Goal: Obtain resource: Download file/media

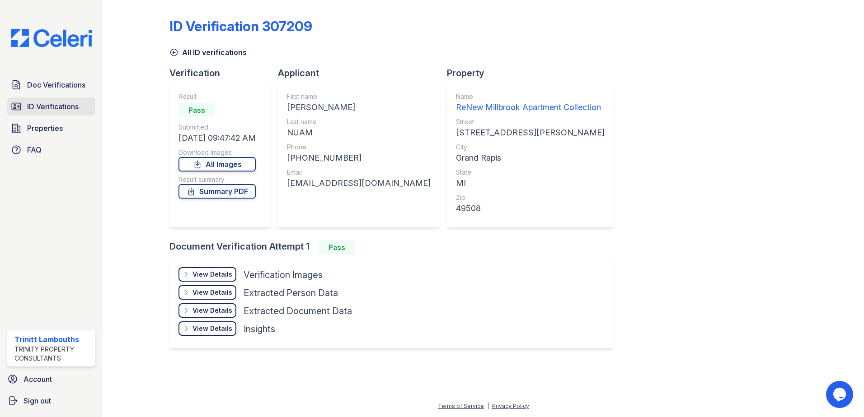
click at [60, 111] on span "ID Verifications" at bounding box center [52, 106] width 51 height 11
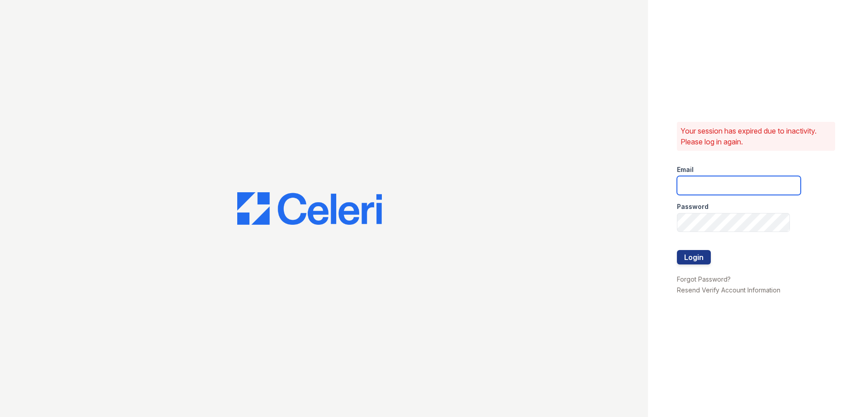
type input "tlambouths@trinity-pm.com"
click at [707, 253] on button "Login" at bounding box center [694, 257] width 34 height 14
click at [702, 262] on button "Login" at bounding box center [694, 257] width 34 height 14
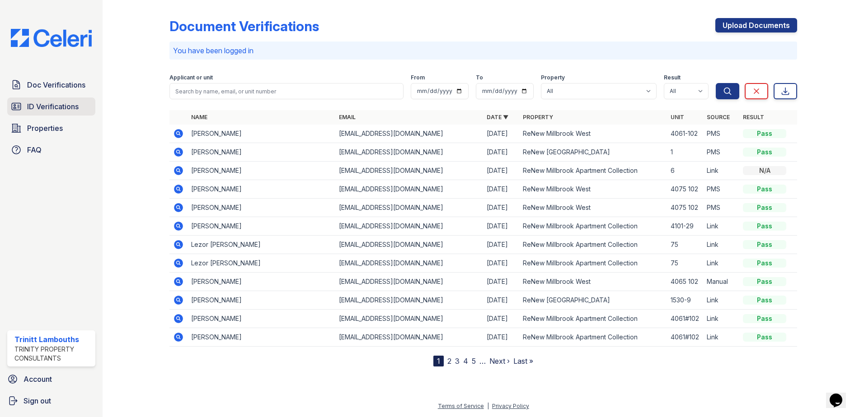
click at [72, 104] on span "ID Verifications" at bounding box center [52, 106] width 51 height 11
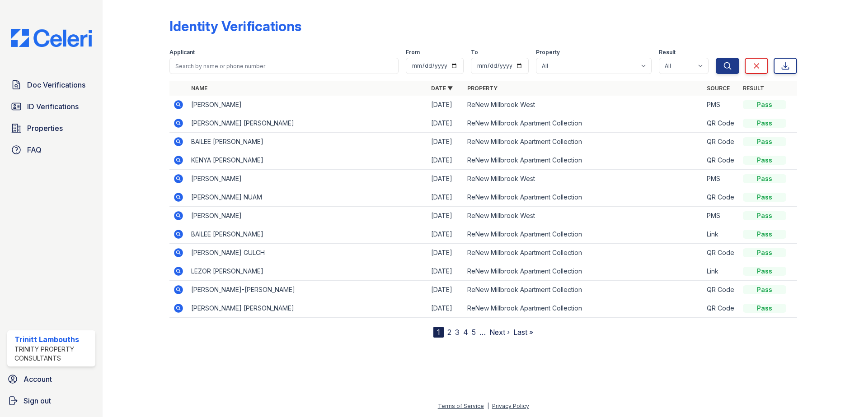
click at [451, 332] on link "2" at bounding box center [449, 332] width 4 height 9
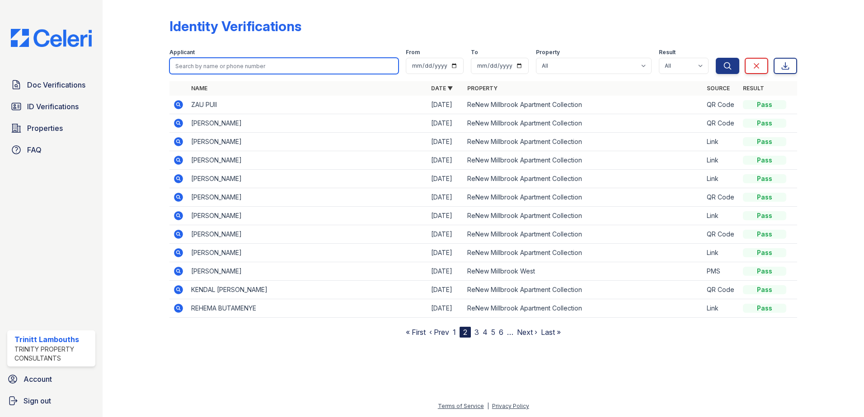
click at [216, 63] on input "search" at bounding box center [283, 66] width 229 height 16
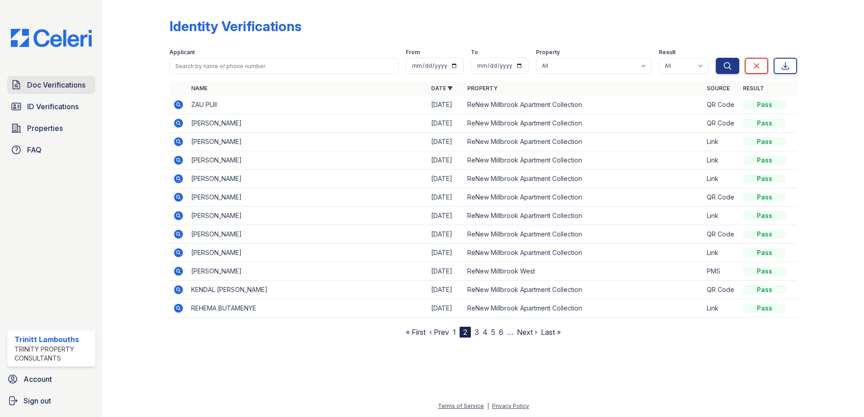
click at [40, 93] on link "Doc Verifications" at bounding box center [51, 85] width 88 height 18
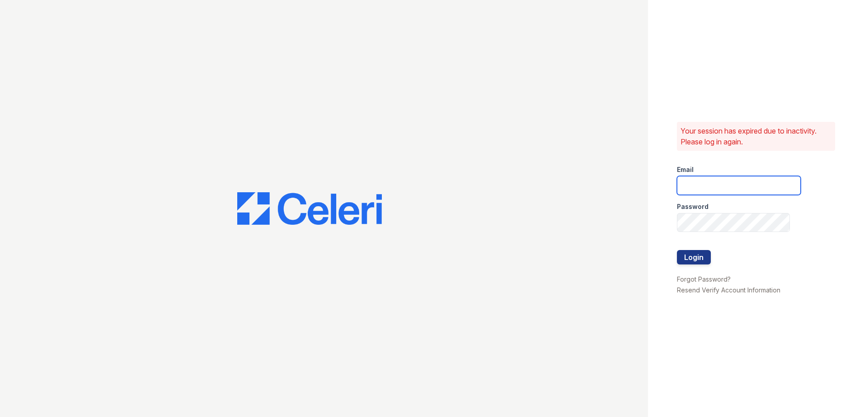
type input "tlambouths@trinity-pm.com"
click at [687, 257] on button "Login" at bounding box center [694, 257] width 34 height 14
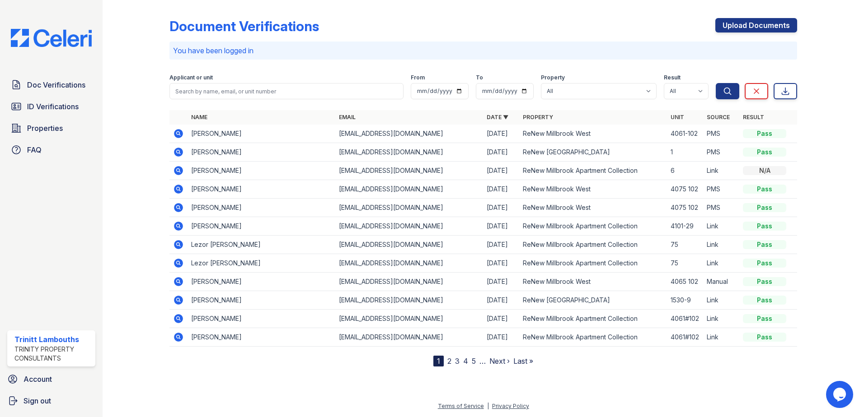
click at [178, 151] on icon at bounding box center [178, 151] width 2 height 2
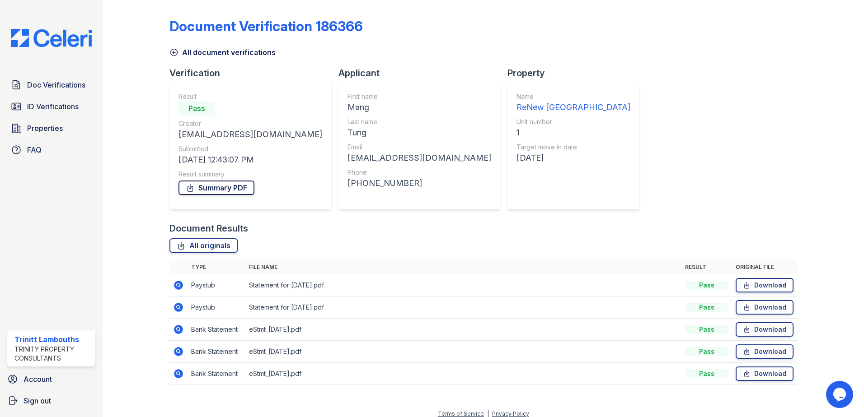
click at [215, 191] on link "Summary PDF" at bounding box center [216, 188] width 76 height 14
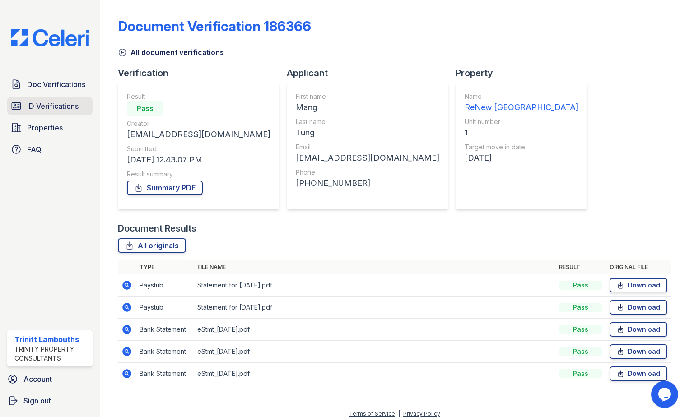
click at [51, 108] on span "ID Verifications" at bounding box center [52, 106] width 51 height 11
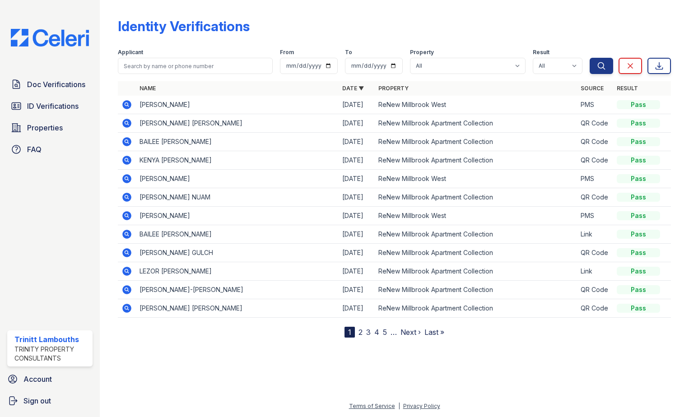
click at [128, 197] on icon at bounding box center [127, 197] width 11 height 11
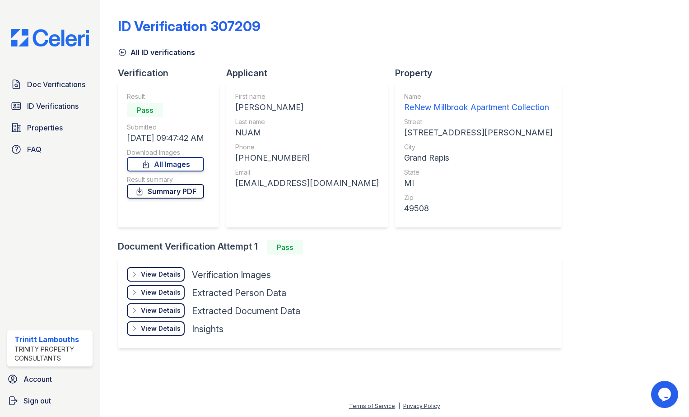
click at [151, 192] on link "Summary PDF" at bounding box center [165, 191] width 77 height 14
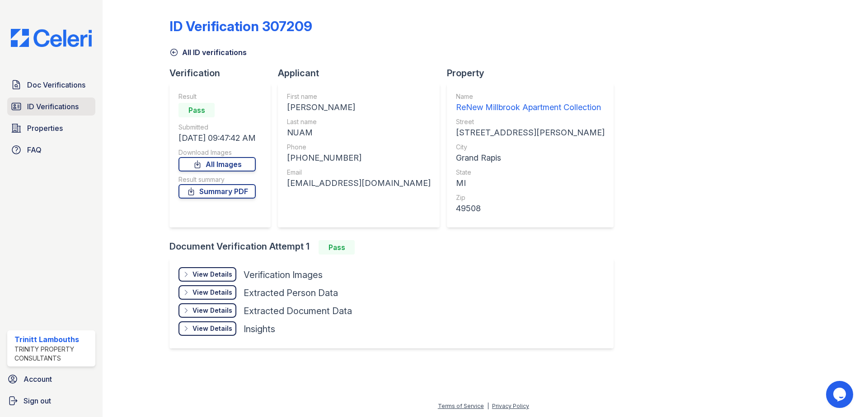
click at [65, 110] on span "ID Verifications" at bounding box center [52, 106] width 51 height 11
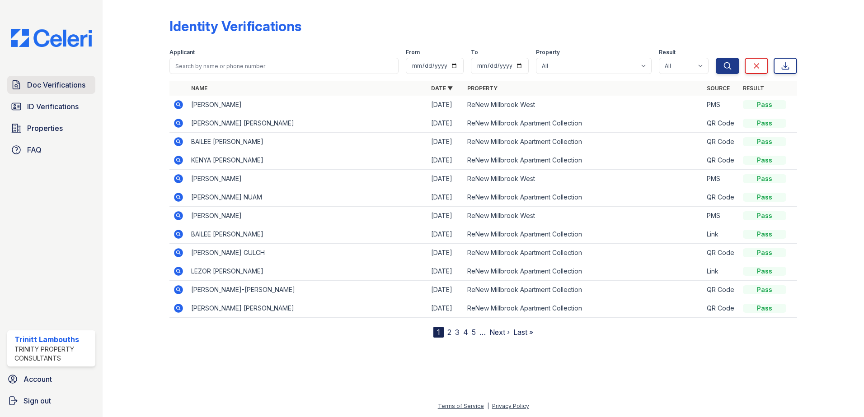
click at [41, 84] on span "Doc Verifications" at bounding box center [56, 85] width 58 height 11
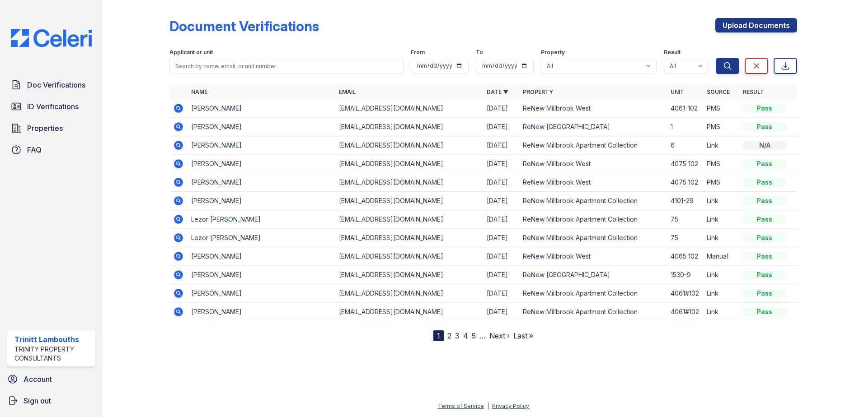
click at [178, 109] on icon at bounding box center [178, 108] width 11 height 11
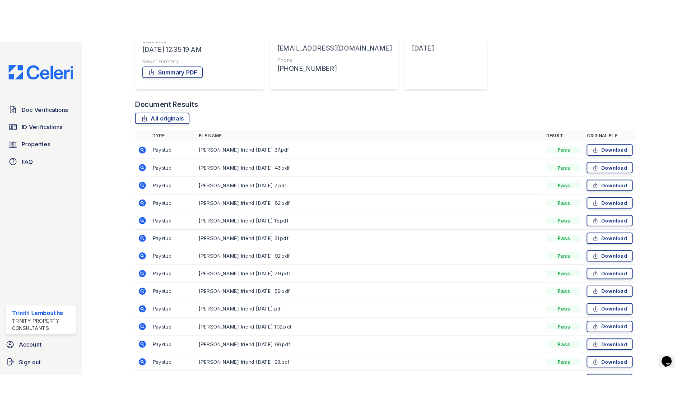
scroll to position [136, 0]
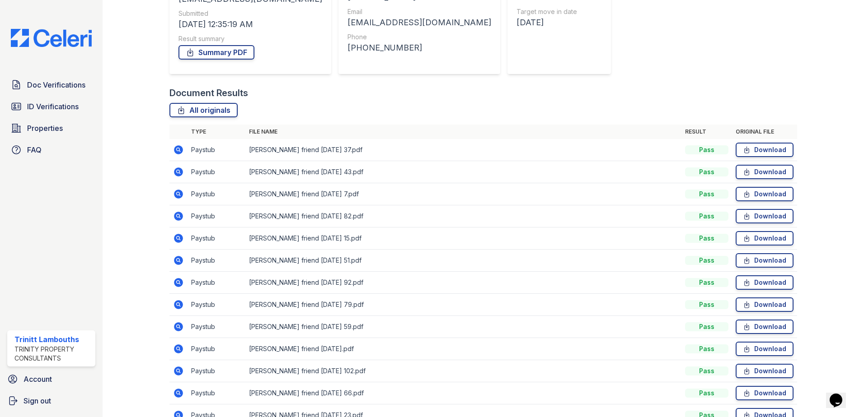
click at [761, 141] on td "Download" at bounding box center [764, 150] width 65 height 22
click at [750, 146] on link "Download" at bounding box center [764, 150] width 58 height 14
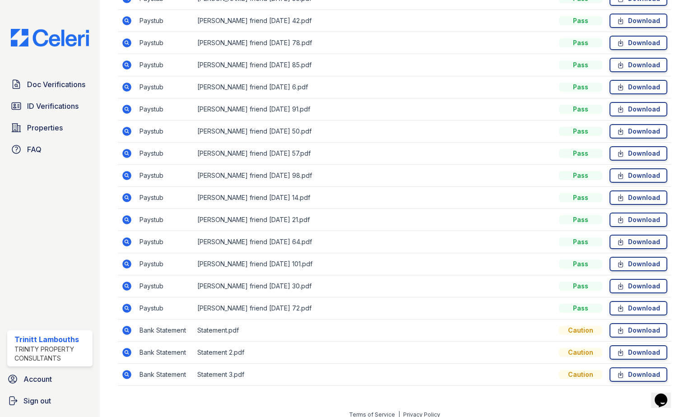
scroll to position [2199, 0]
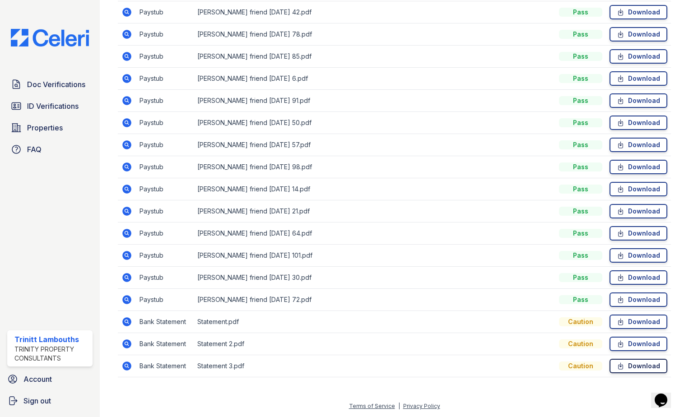
click at [634, 364] on link "Download" at bounding box center [639, 366] width 58 height 14
click at [631, 343] on link "Download" at bounding box center [639, 344] width 58 height 14
click at [628, 319] on link "Download" at bounding box center [639, 322] width 58 height 14
click at [68, 106] on span "ID Verifications" at bounding box center [52, 106] width 51 height 11
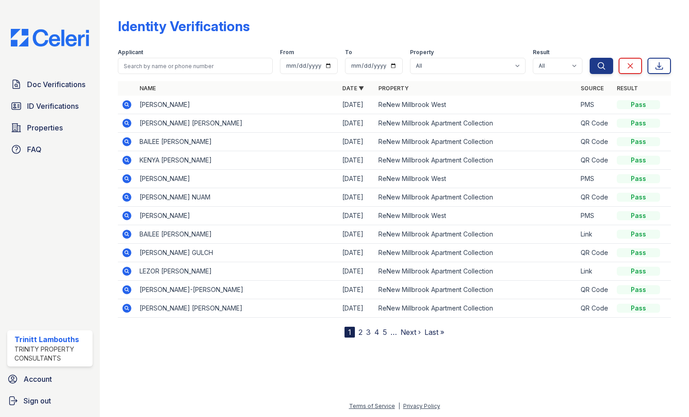
click at [127, 103] on icon at bounding box center [127, 104] width 11 height 11
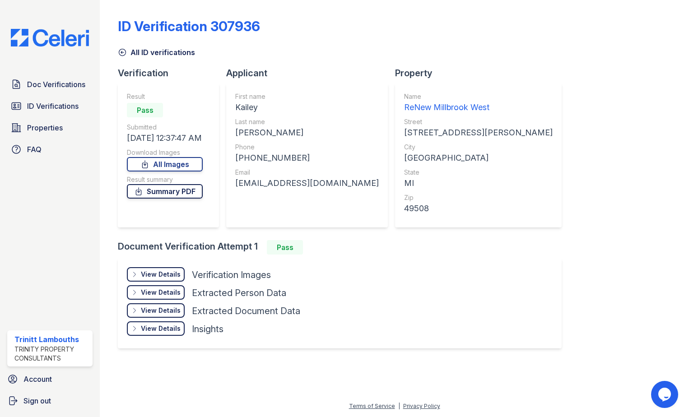
click at [182, 191] on link "Summary PDF" at bounding box center [165, 191] width 76 height 14
click at [179, 167] on link "All Images" at bounding box center [165, 164] width 76 height 14
click at [71, 108] on span "ID Verifications" at bounding box center [52, 106] width 51 height 11
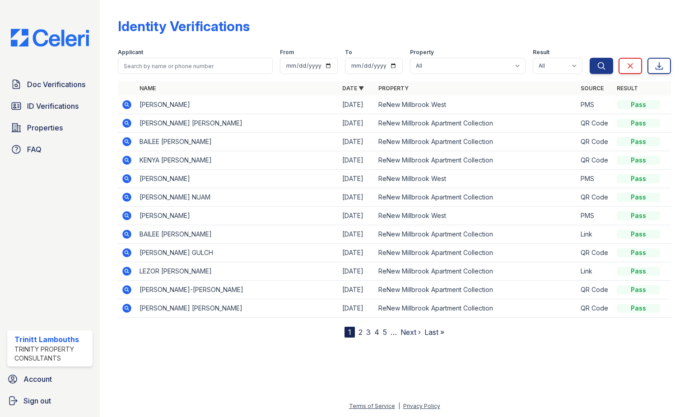
click at [126, 102] on icon at bounding box center [126, 104] width 9 height 9
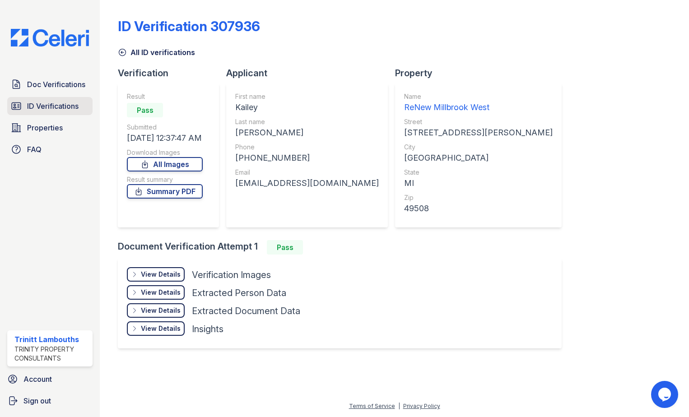
click at [56, 111] on span "ID Verifications" at bounding box center [52, 106] width 51 height 11
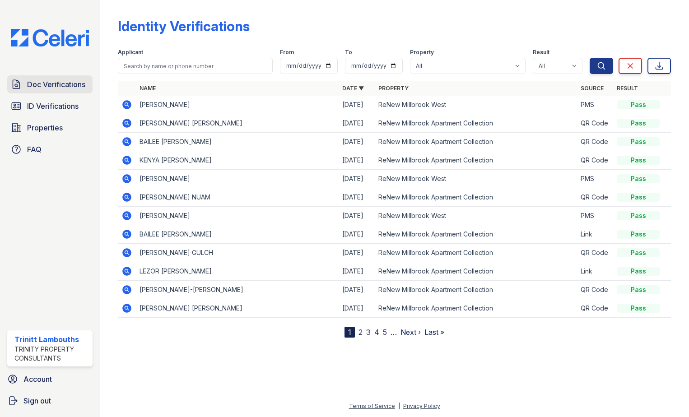
click at [58, 88] on span "Doc Verifications" at bounding box center [56, 84] width 58 height 11
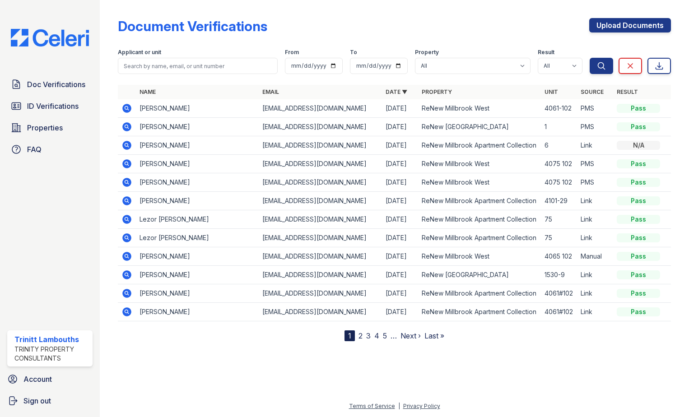
click at [127, 107] on icon at bounding box center [126, 108] width 2 height 2
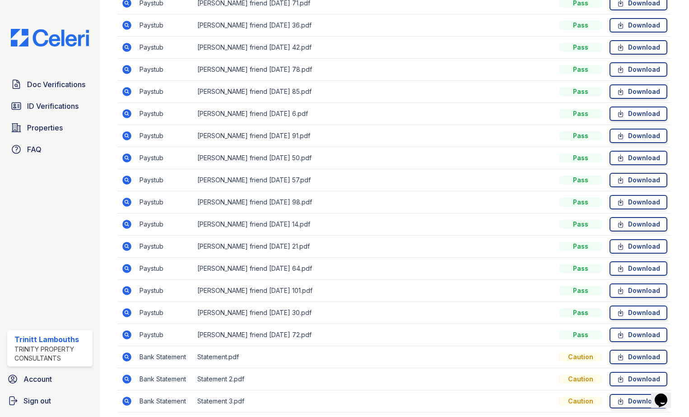
scroll to position [2199, 0]
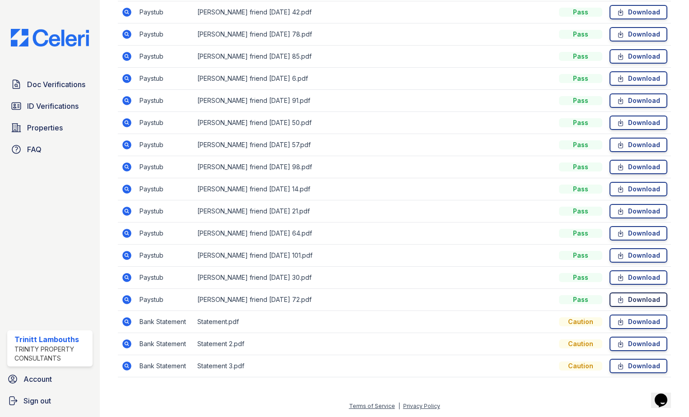
click at [630, 299] on link "Download" at bounding box center [639, 300] width 58 height 14
click at [622, 300] on link "Download" at bounding box center [639, 300] width 58 height 14
click at [617, 276] on icon at bounding box center [621, 277] width 8 height 9
click at [629, 296] on link "Download" at bounding box center [639, 300] width 58 height 14
click at [620, 278] on link "Download" at bounding box center [639, 278] width 58 height 14
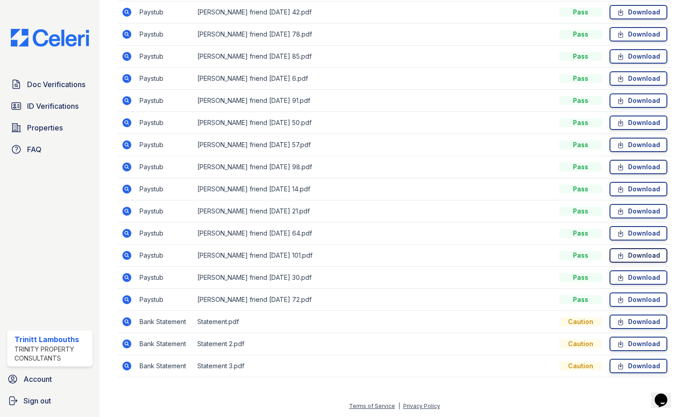
click at [627, 250] on link "Download" at bounding box center [639, 255] width 58 height 14
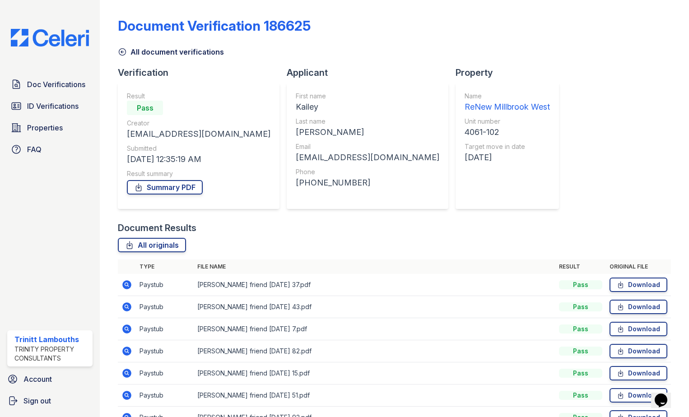
scroll to position [0, 0]
click at [650, 284] on link "Download" at bounding box center [639, 285] width 58 height 14
click at [621, 305] on link "Download" at bounding box center [639, 307] width 58 height 14
click at [628, 330] on link "Download" at bounding box center [639, 330] width 58 height 14
click at [626, 350] on link "Download" at bounding box center [639, 352] width 58 height 14
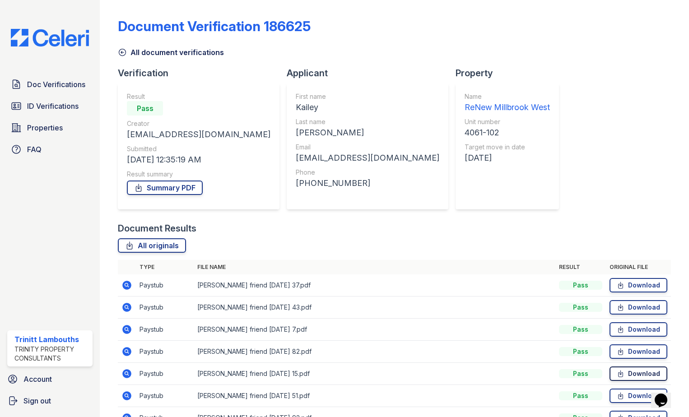
click at [638, 376] on link "Download" at bounding box center [639, 374] width 58 height 14
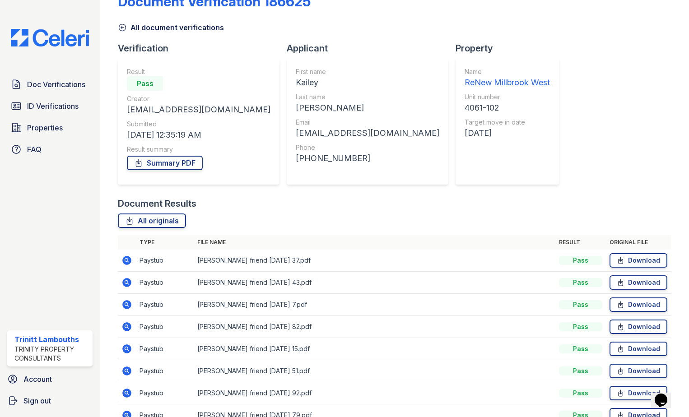
scroll to position [90, 0]
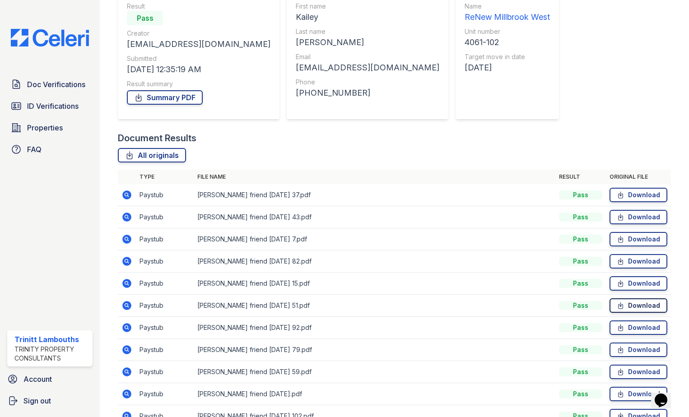
click at [621, 308] on link "Download" at bounding box center [639, 306] width 58 height 14
click at [634, 326] on link "Download" at bounding box center [639, 328] width 58 height 14
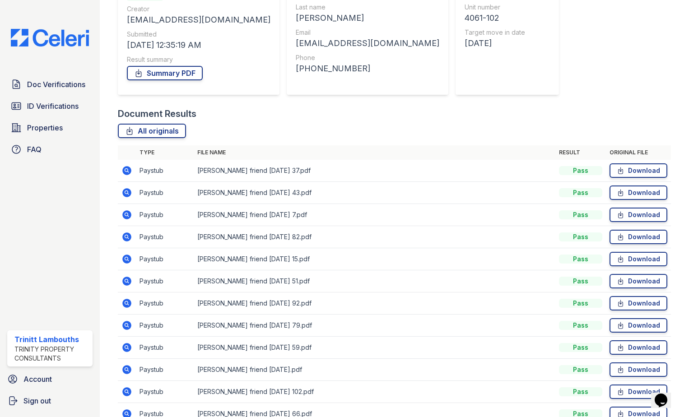
scroll to position [136, 0]
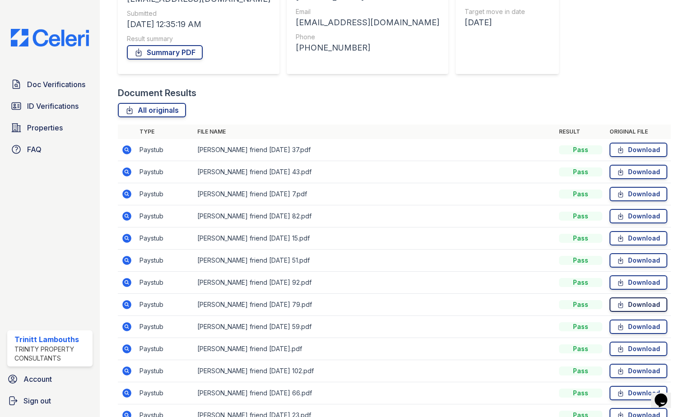
click at [621, 306] on link "Download" at bounding box center [639, 305] width 58 height 14
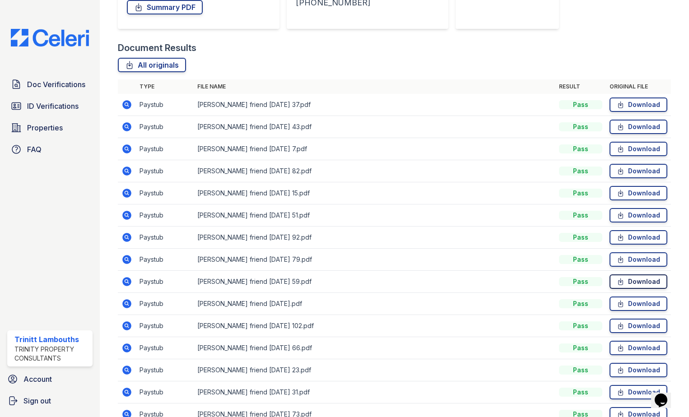
click at [619, 285] on icon at bounding box center [621, 281] width 8 height 9
click at [638, 304] on link "Download" at bounding box center [639, 304] width 58 height 14
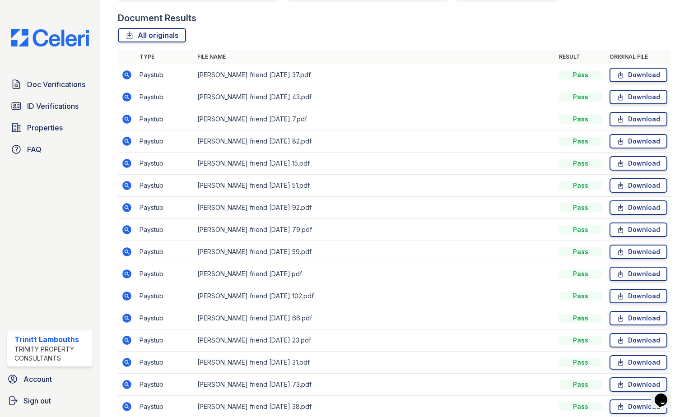
scroll to position [226, 0]
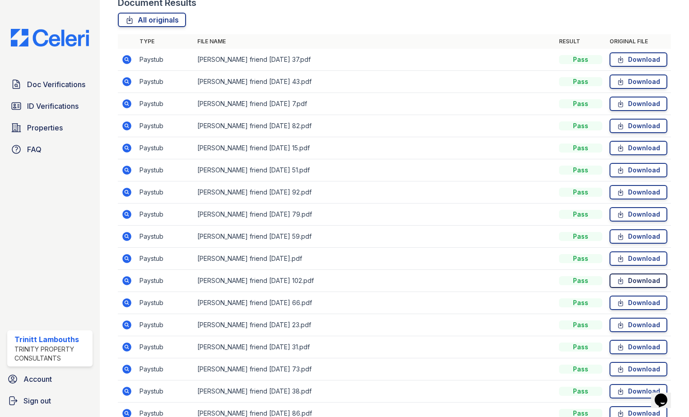
click at [610, 280] on link "Download" at bounding box center [639, 281] width 58 height 14
click at [628, 304] on link "Download" at bounding box center [639, 303] width 58 height 14
click at [628, 322] on link "Download" at bounding box center [639, 325] width 58 height 14
click at [627, 346] on link "Download" at bounding box center [639, 347] width 58 height 14
click at [621, 366] on link "Download" at bounding box center [639, 369] width 58 height 14
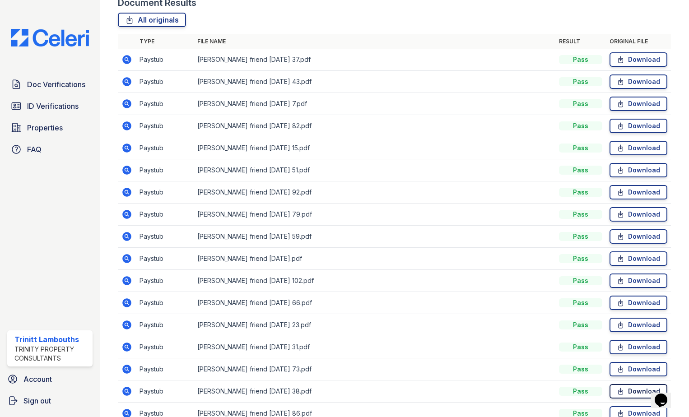
click at [618, 390] on icon at bounding box center [621, 391] width 8 height 9
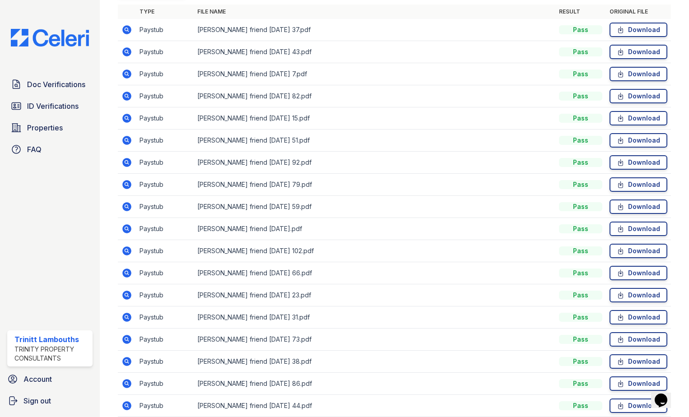
scroll to position [271, 0]
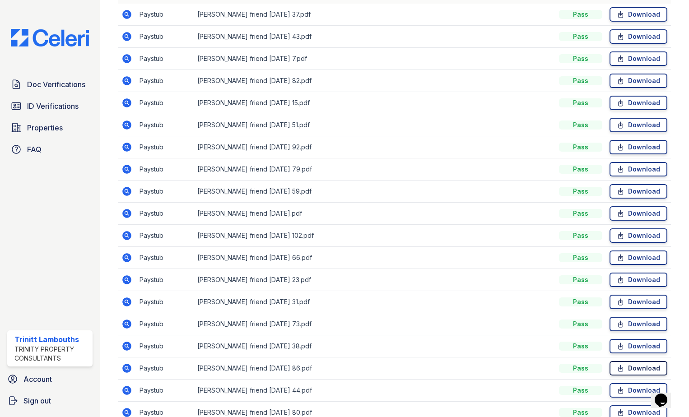
click at [619, 369] on icon at bounding box center [621, 368] width 8 height 9
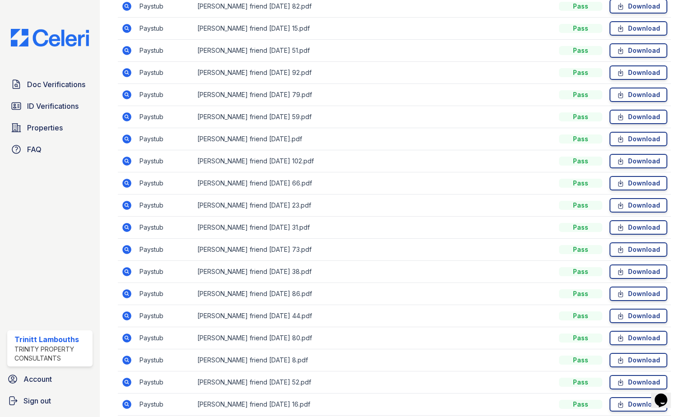
scroll to position [361, 0]
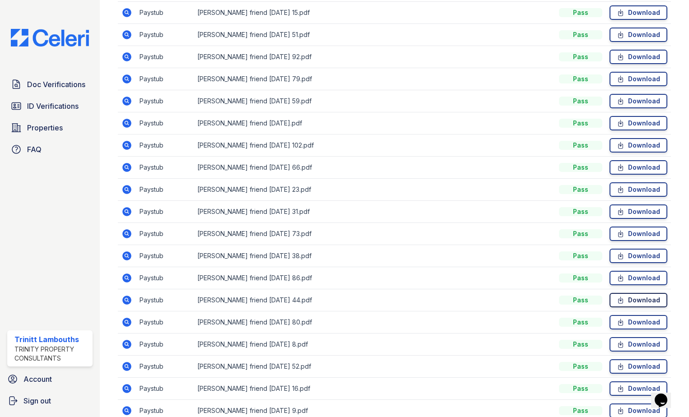
click at [625, 301] on link "Download" at bounding box center [639, 300] width 58 height 14
click at [619, 323] on icon at bounding box center [621, 322] width 5 height 6
click at [633, 346] on link "Download" at bounding box center [639, 344] width 58 height 14
click at [640, 366] on link "Download" at bounding box center [639, 367] width 58 height 14
click at [621, 389] on link "Download" at bounding box center [639, 389] width 58 height 14
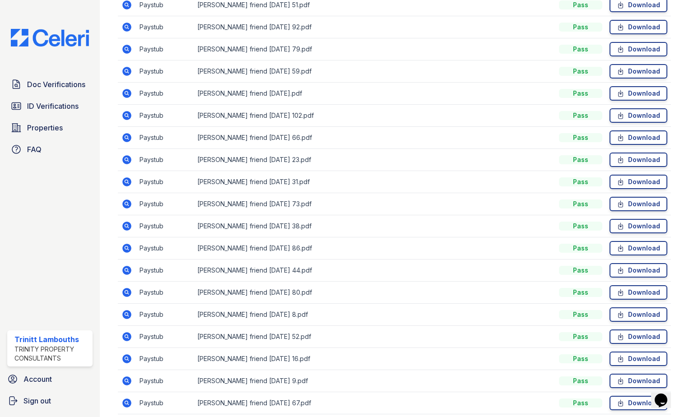
scroll to position [407, 0]
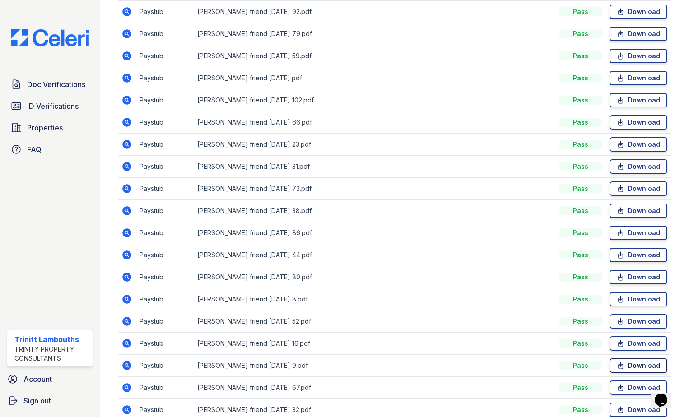
click at [620, 365] on link "Download" at bounding box center [639, 366] width 58 height 14
click at [621, 385] on link "Download" at bounding box center [639, 388] width 58 height 14
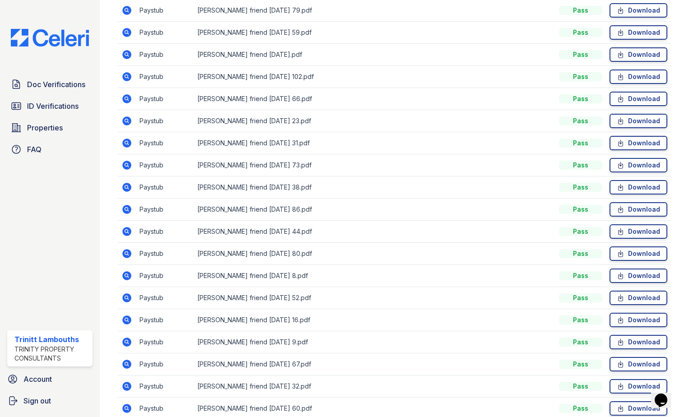
scroll to position [452, 0]
click at [624, 360] on link "Download" at bounding box center [639, 365] width 58 height 14
click at [618, 382] on link "Download" at bounding box center [639, 387] width 58 height 14
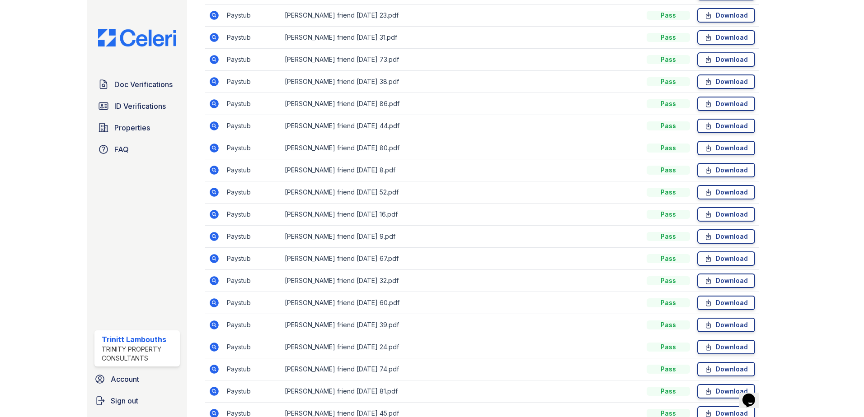
scroll to position [542, 0]
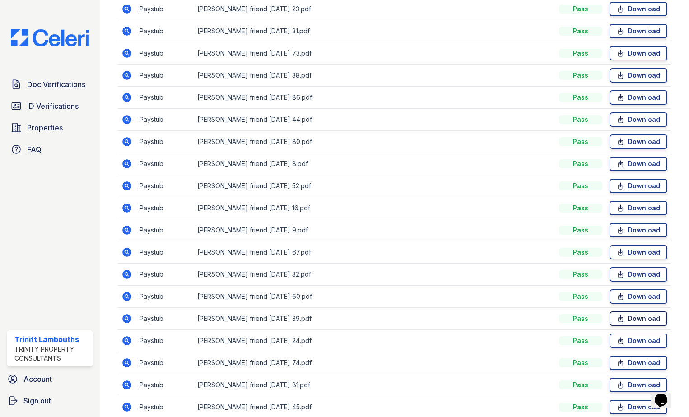
click at [634, 321] on link "Download" at bounding box center [639, 319] width 58 height 14
click at [634, 341] on link "Download" at bounding box center [639, 341] width 58 height 14
click at [632, 362] on link "Download" at bounding box center [639, 363] width 58 height 14
click at [629, 383] on link "Download" at bounding box center [639, 385] width 58 height 14
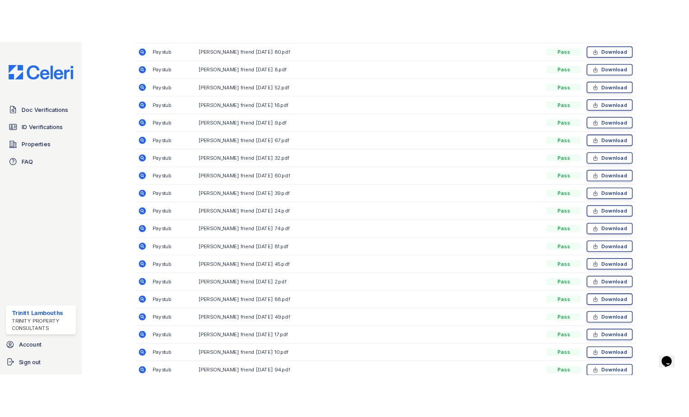
scroll to position [678, 0]
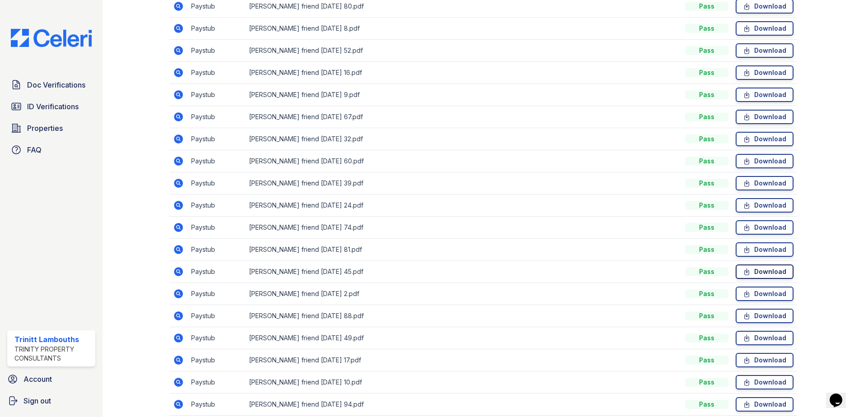
click at [689, 267] on link "Download" at bounding box center [764, 272] width 58 height 14
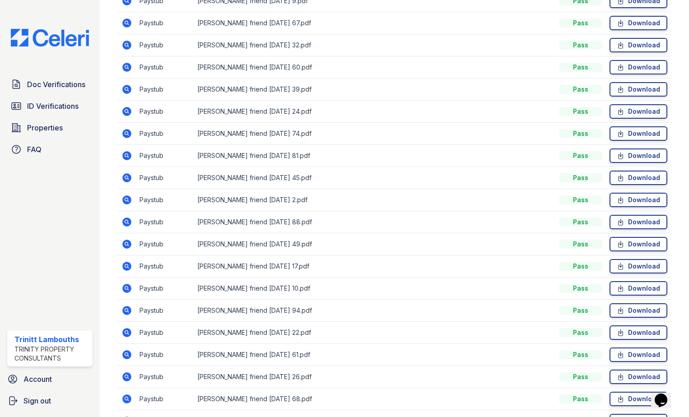
scroll to position [768, 0]
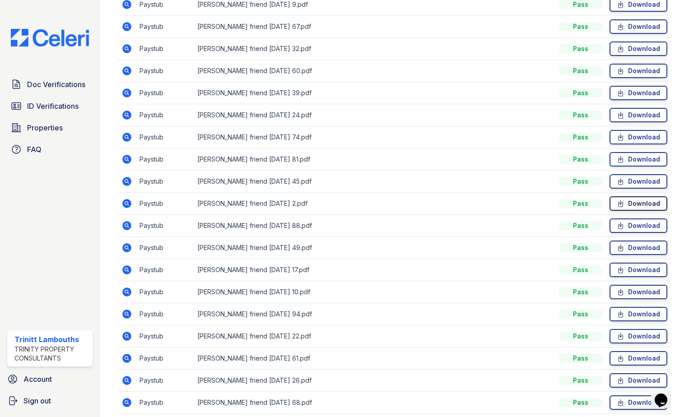
click at [637, 206] on link "Download" at bounding box center [639, 204] width 58 height 14
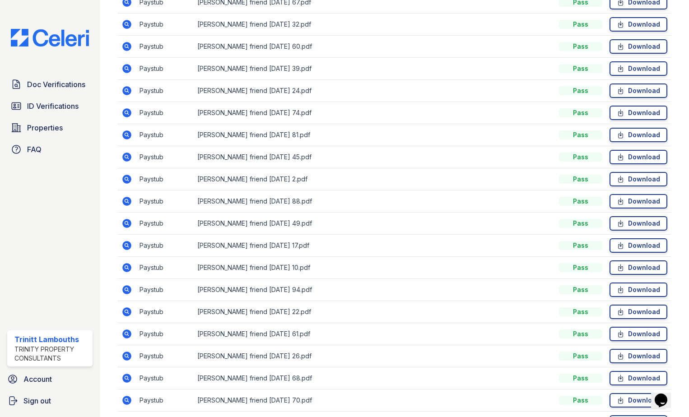
scroll to position [813, 0]
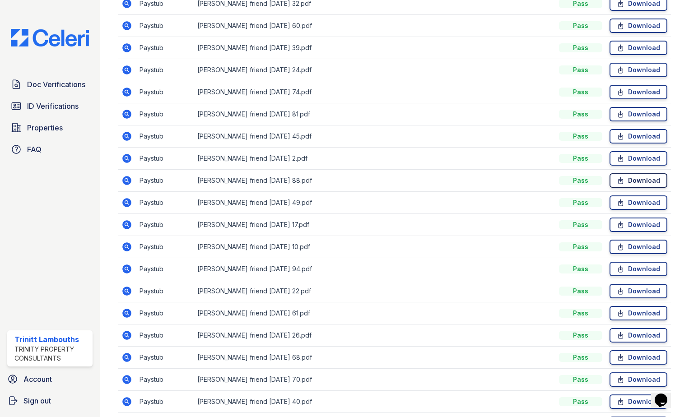
click at [626, 179] on link "Download" at bounding box center [639, 180] width 58 height 14
click at [625, 204] on link "Download" at bounding box center [639, 203] width 58 height 14
click at [617, 223] on icon at bounding box center [621, 224] width 8 height 9
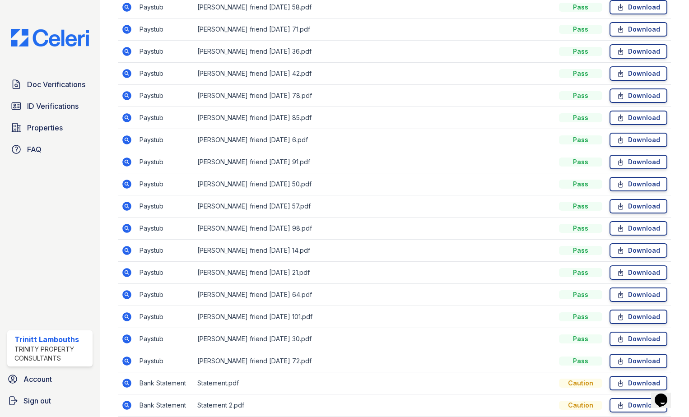
scroll to position [2199, 0]
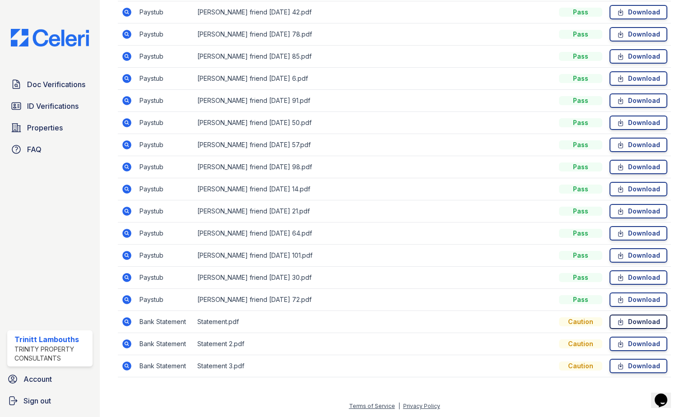
click at [625, 322] on link "Download" at bounding box center [639, 322] width 58 height 14
click at [617, 342] on icon at bounding box center [621, 344] width 8 height 9
click at [638, 370] on link "Download" at bounding box center [639, 366] width 58 height 14
click at [54, 107] on span "ID Verifications" at bounding box center [52, 106] width 51 height 11
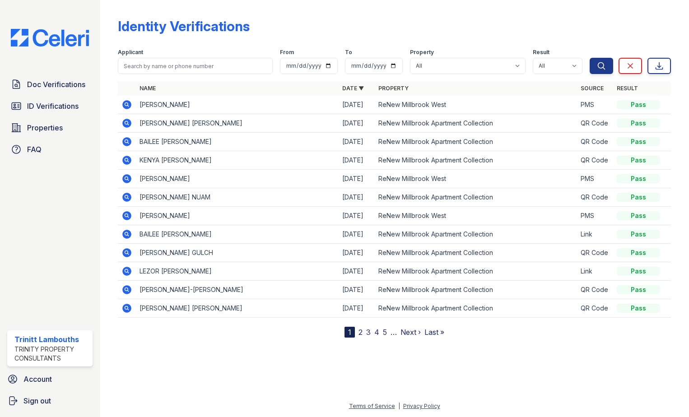
click at [127, 104] on icon at bounding box center [126, 104] width 2 height 2
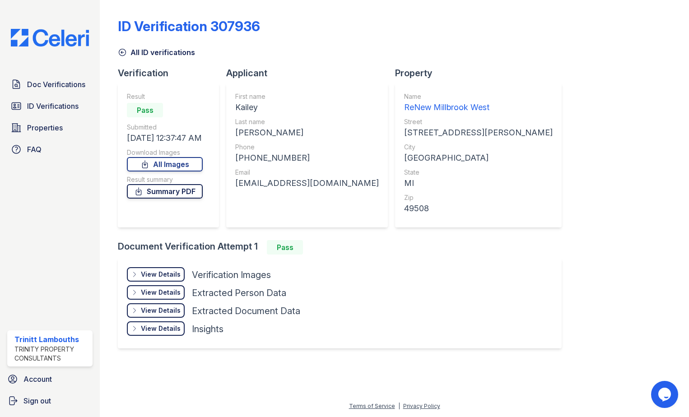
click at [162, 191] on link "Summary PDF" at bounding box center [165, 191] width 76 height 14
click at [66, 85] on span "Doc Verifications" at bounding box center [56, 84] width 58 height 11
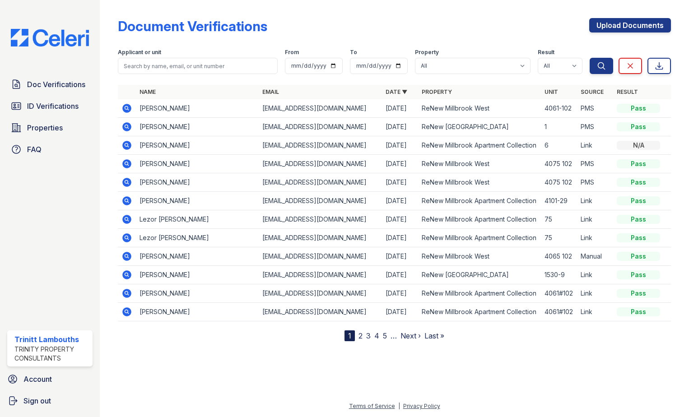
click at [128, 107] on icon at bounding box center [127, 108] width 11 height 11
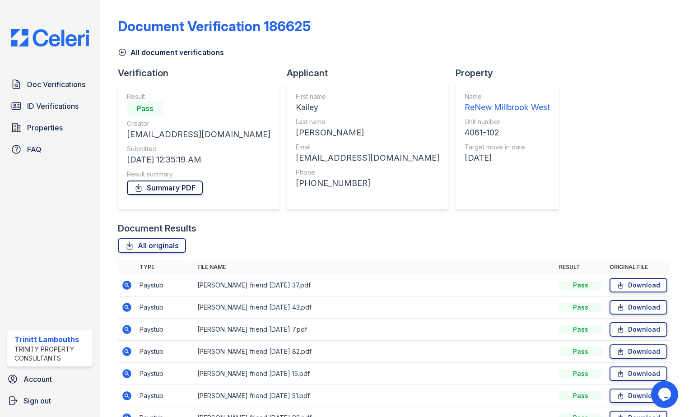
click at [182, 190] on link "Summary PDF" at bounding box center [165, 188] width 76 height 14
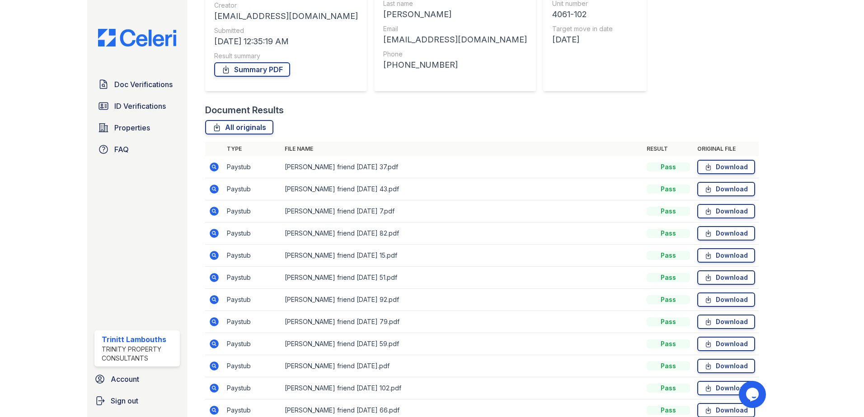
scroll to position [136, 0]
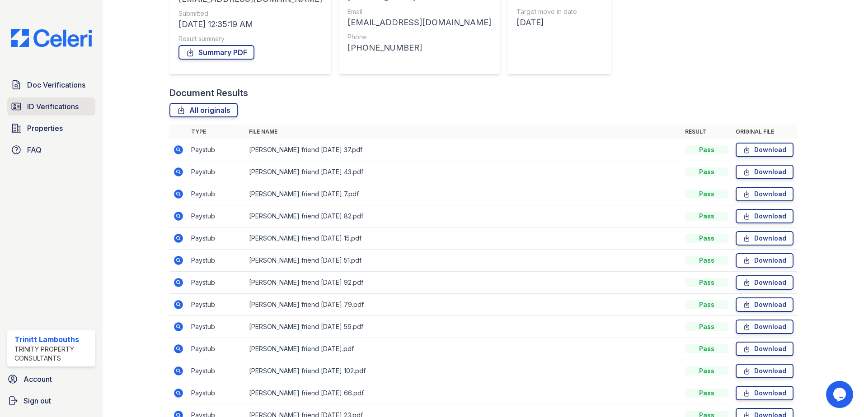
click at [51, 107] on span "ID Verifications" at bounding box center [52, 106] width 51 height 11
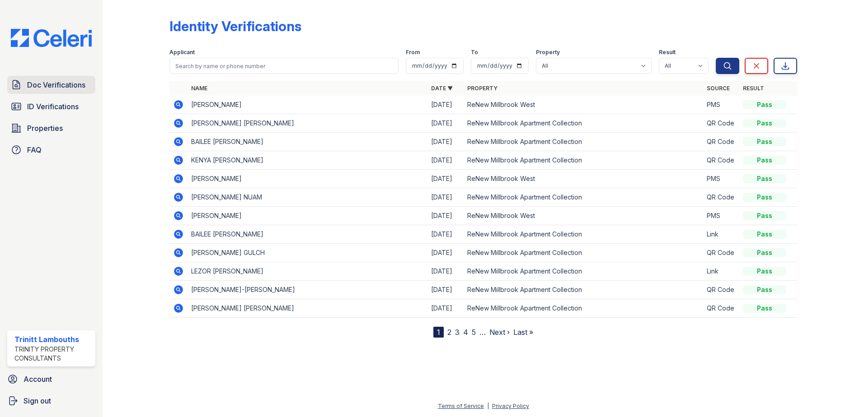
click at [77, 84] on span "Doc Verifications" at bounding box center [56, 85] width 58 height 11
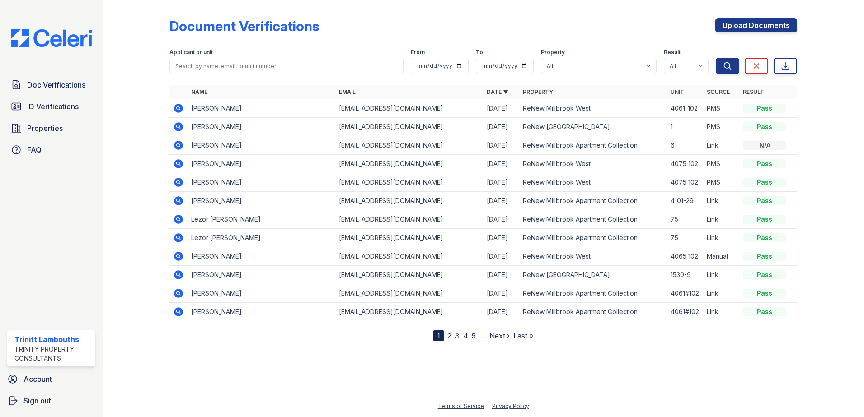
click at [176, 145] on icon at bounding box center [178, 145] width 9 height 9
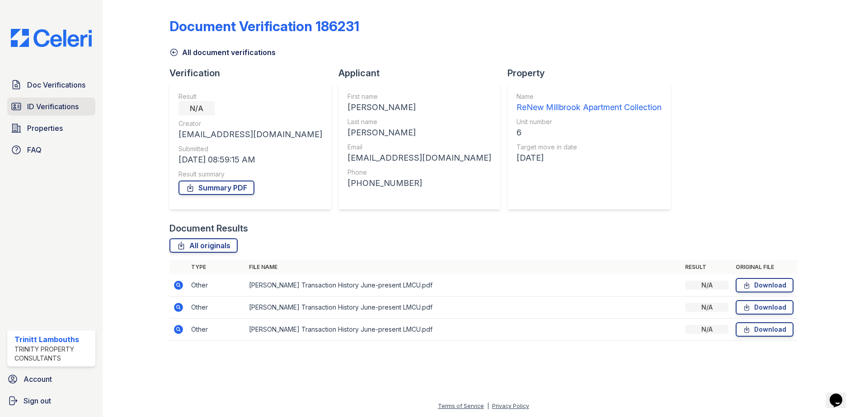
click at [41, 102] on span "ID Verifications" at bounding box center [52, 106] width 51 height 11
